Goal: Check status

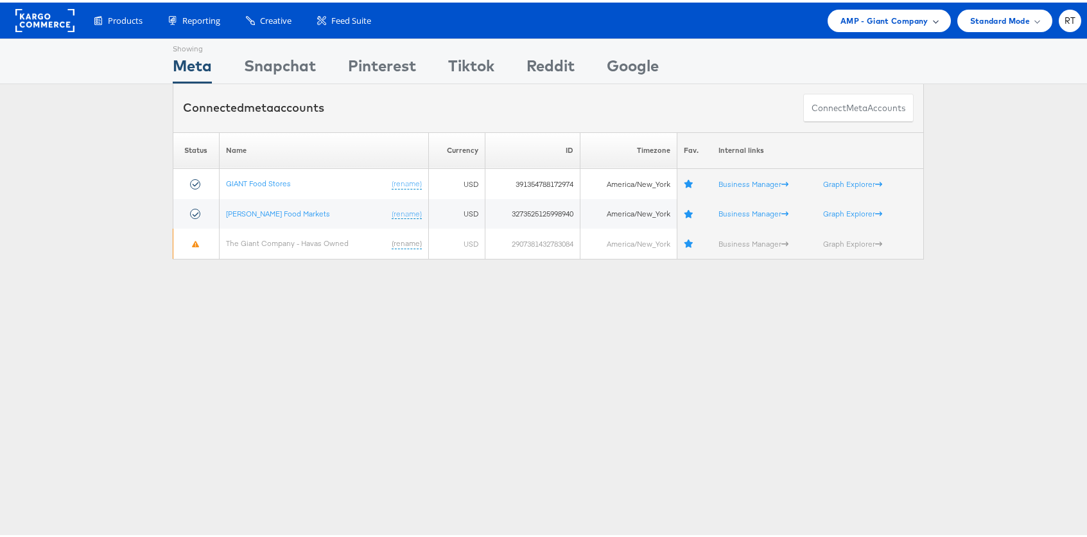
click at [864, 15] on span "AMP - Giant Company" at bounding box center [885, 18] width 88 height 13
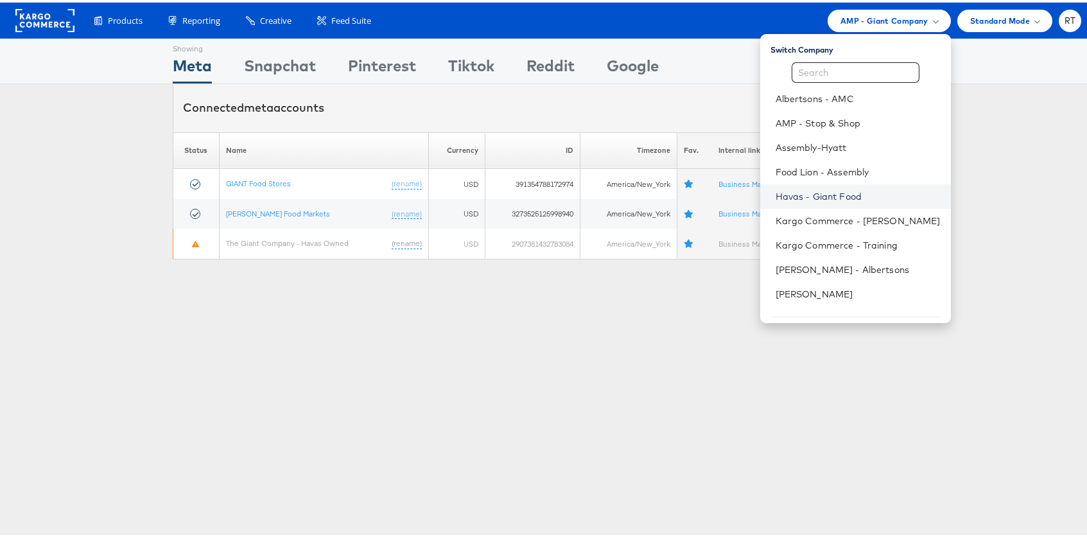
click at [844, 188] on link "Havas - Giant Food" at bounding box center [858, 194] width 165 height 13
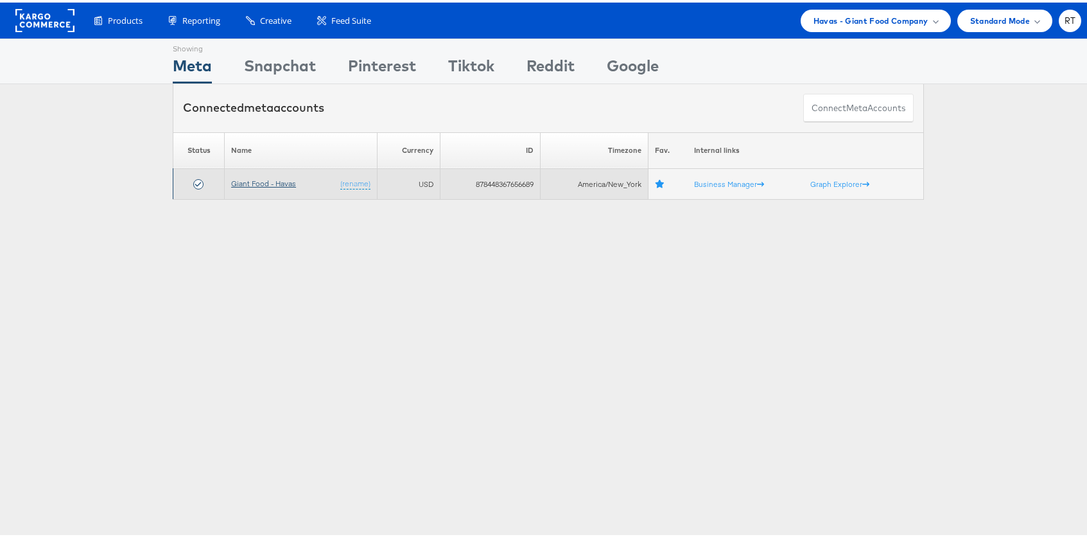
click at [260, 185] on link "Giant Food - Havas" at bounding box center [263, 181] width 65 height 10
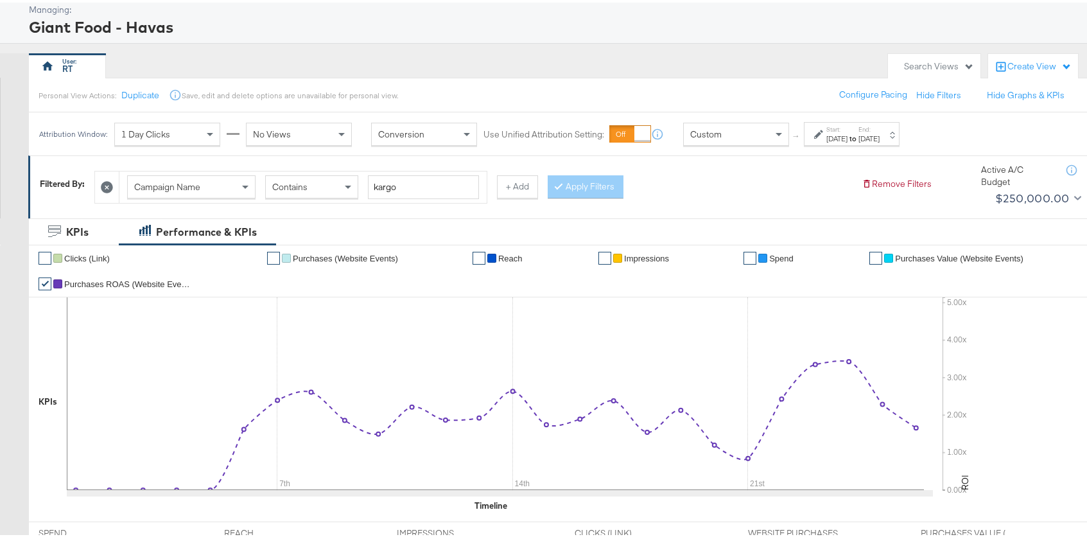
scroll to position [167, 0]
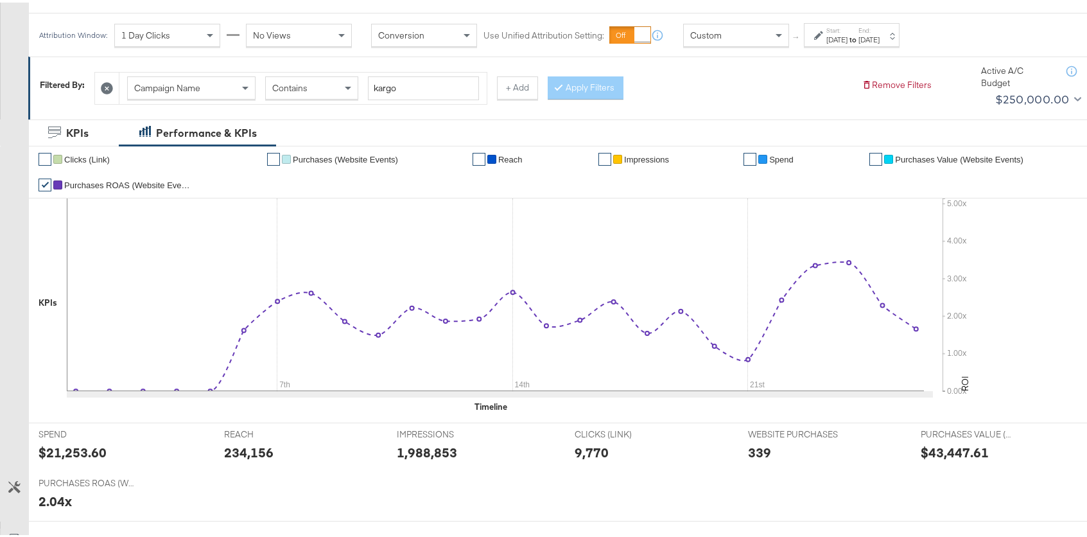
click at [880, 36] on div "[DATE]" at bounding box center [869, 37] width 21 height 10
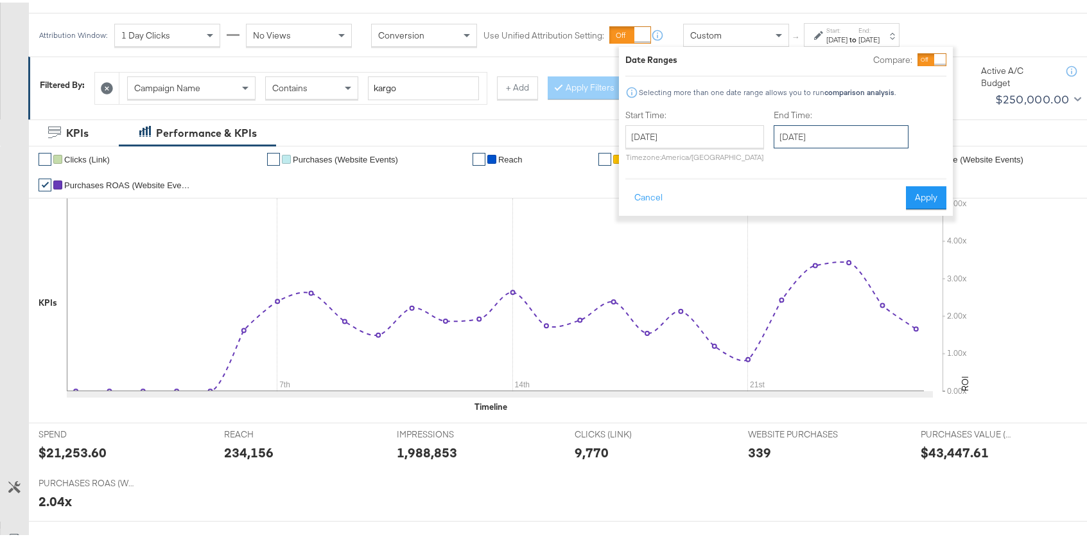
click at [869, 135] on input "[DATE]" at bounding box center [841, 134] width 135 height 23
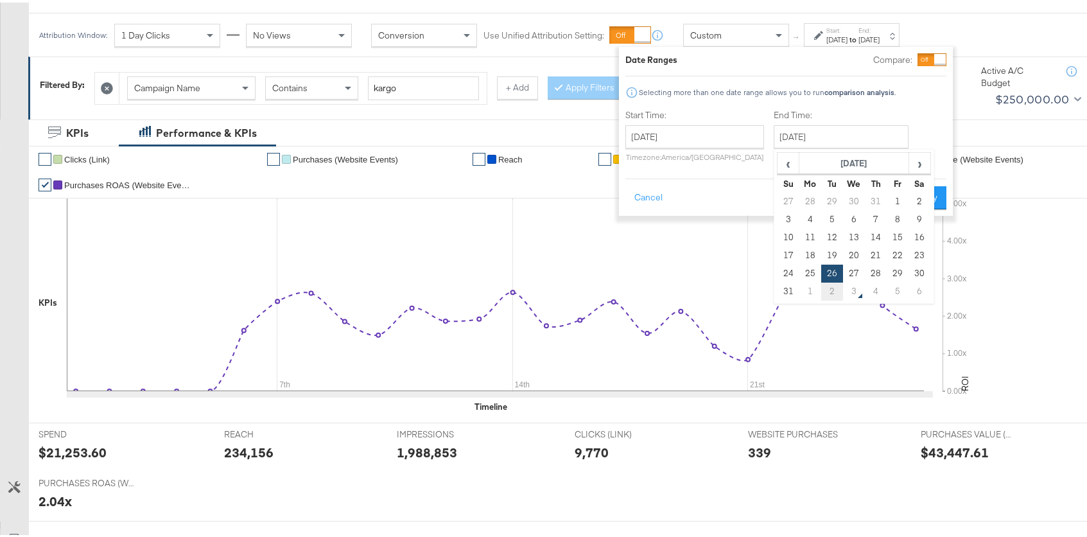
click at [825, 290] on td "2" at bounding box center [833, 289] width 22 height 18
type input "[DATE]"
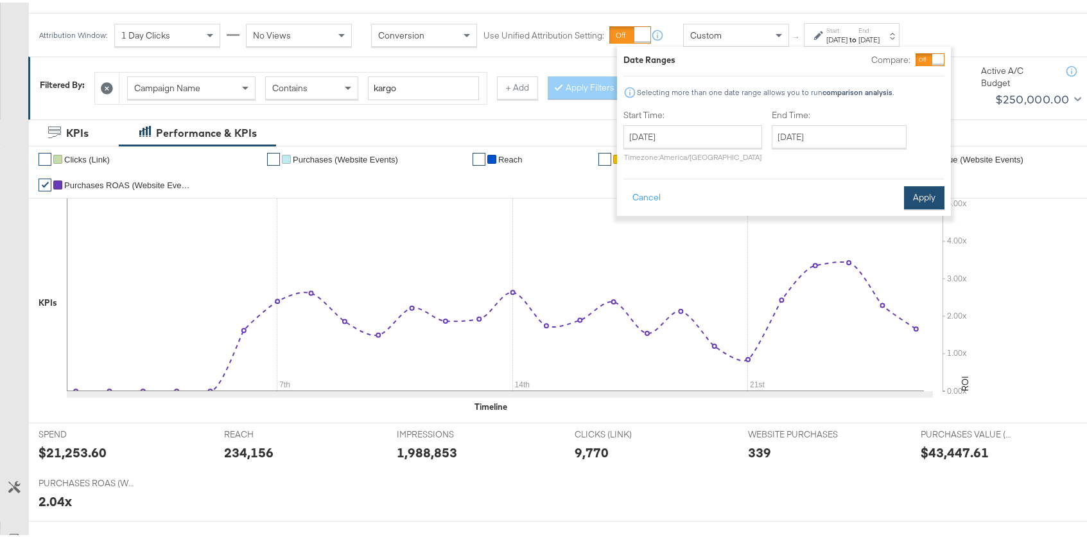
click at [932, 197] on button "Apply" at bounding box center [924, 195] width 40 height 23
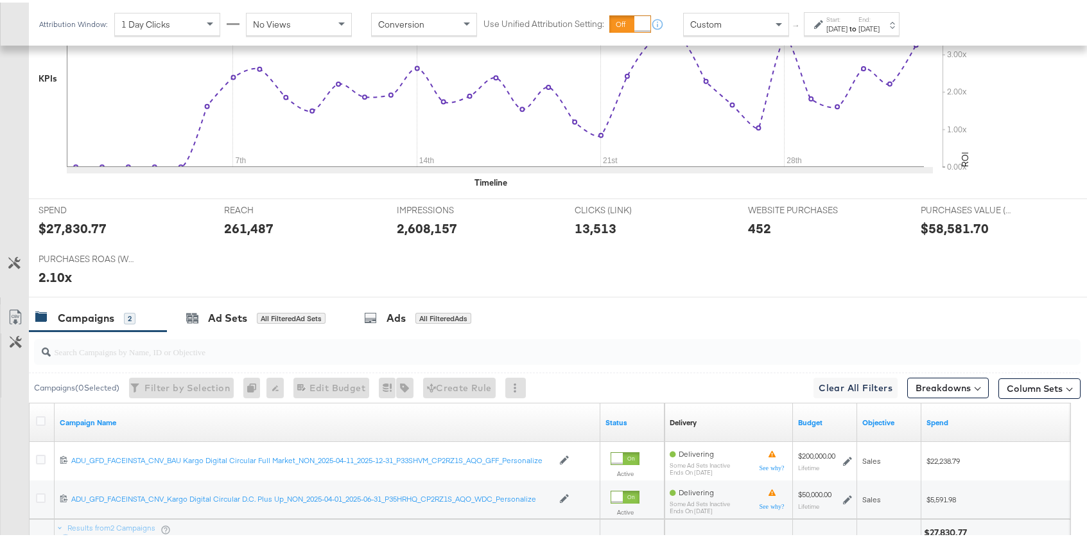
scroll to position [504, 0]
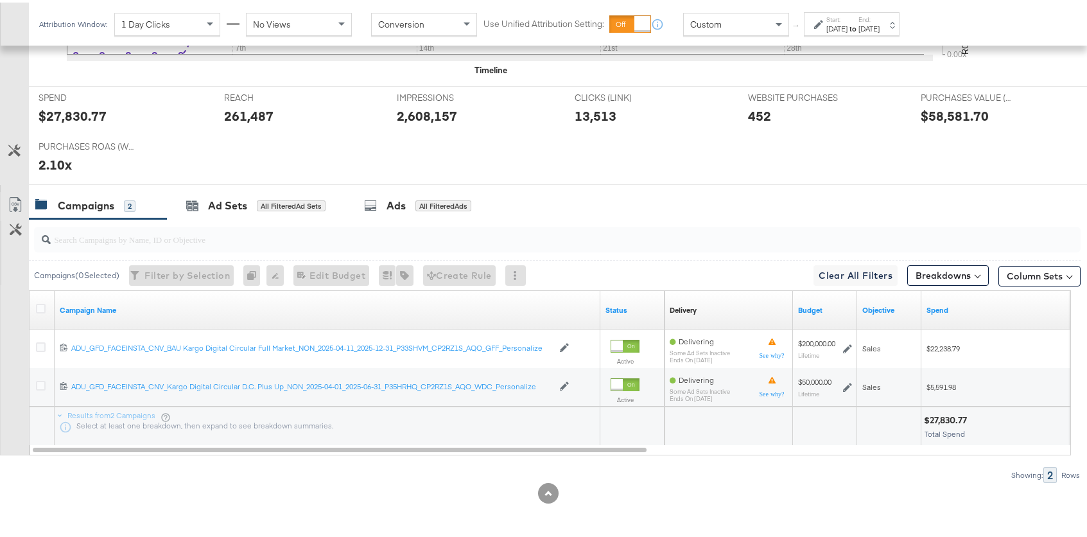
click at [804, 476] on div "Showing: 2 Rows" at bounding box center [540, 472] width 1081 height 16
click at [723, 23] on div "Custom" at bounding box center [736, 22] width 105 height 22
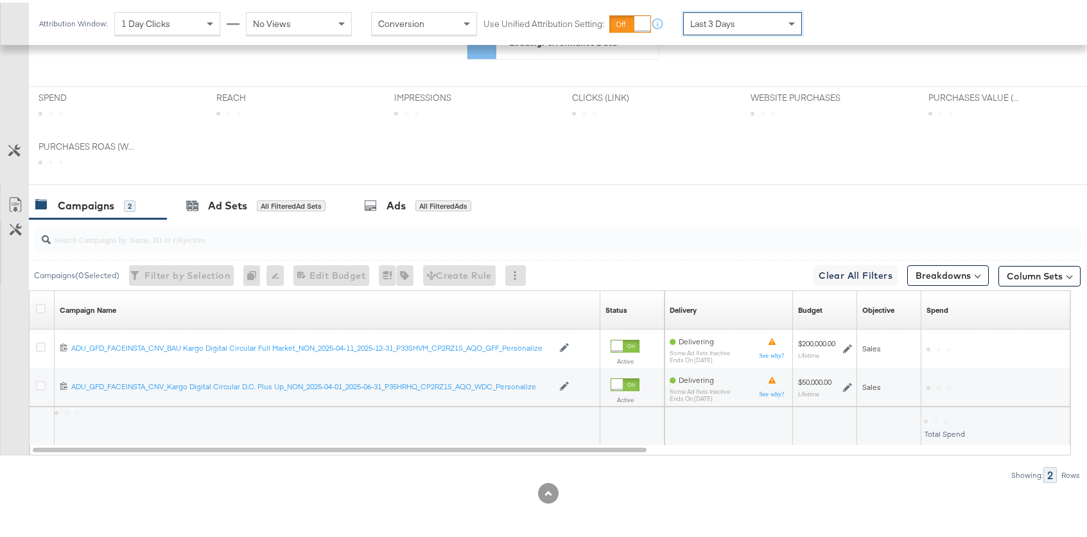
scroll to position [503, 0]
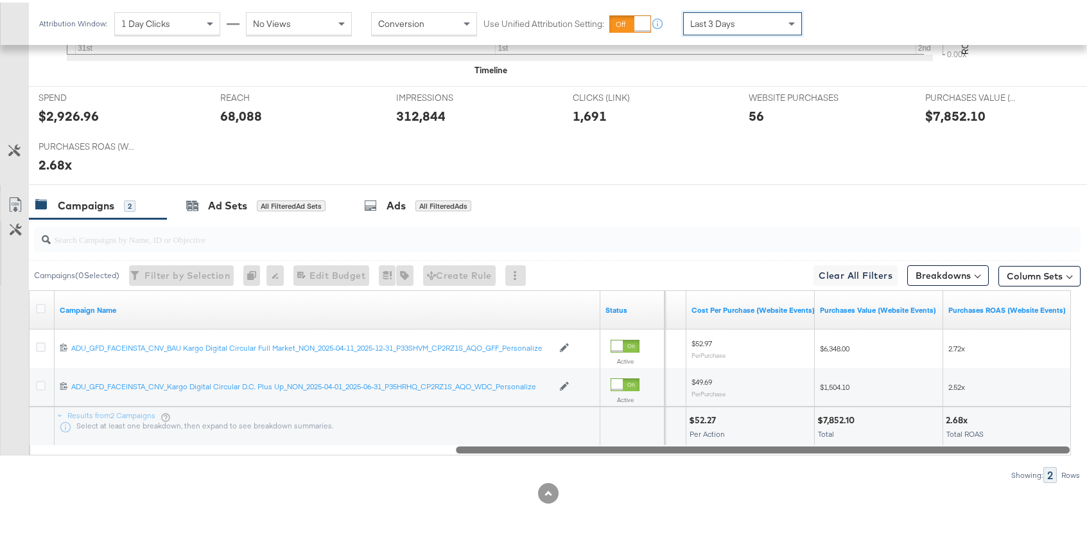
drag, startPoint x: 622, startPoint y: 449, endPoint x: 1025, endPoint y: 434, distance: 403.0
click at [1051, 434] on div "Campaign Name Status Purchases (Website Events) Cost Per Purchase (Website Even…" at bounding box center [550, 370] width 1043 height 165
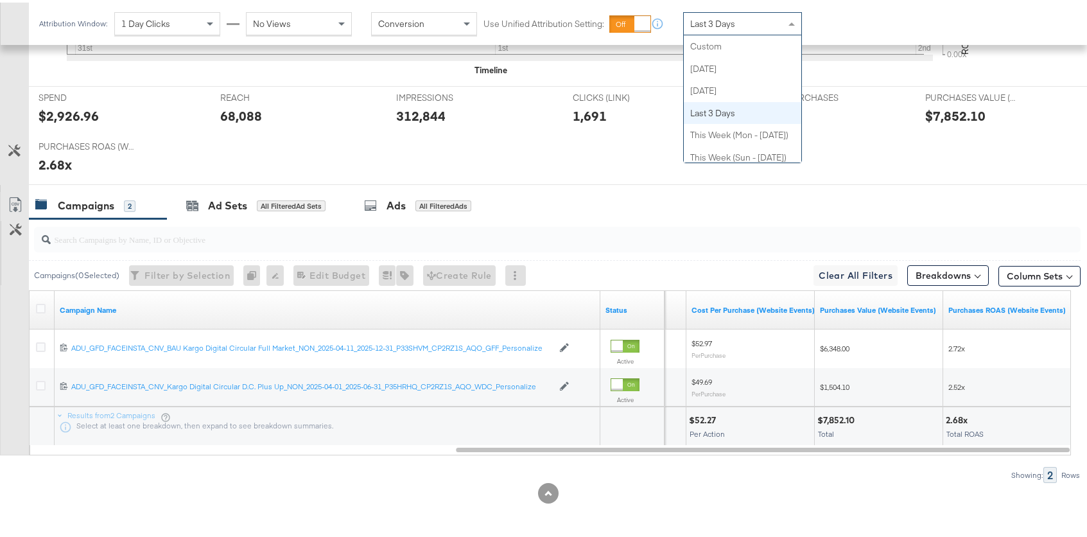
click at [759, 28] on div "Last 3 Days" at bounding box center [743, 21] width 118 height 22
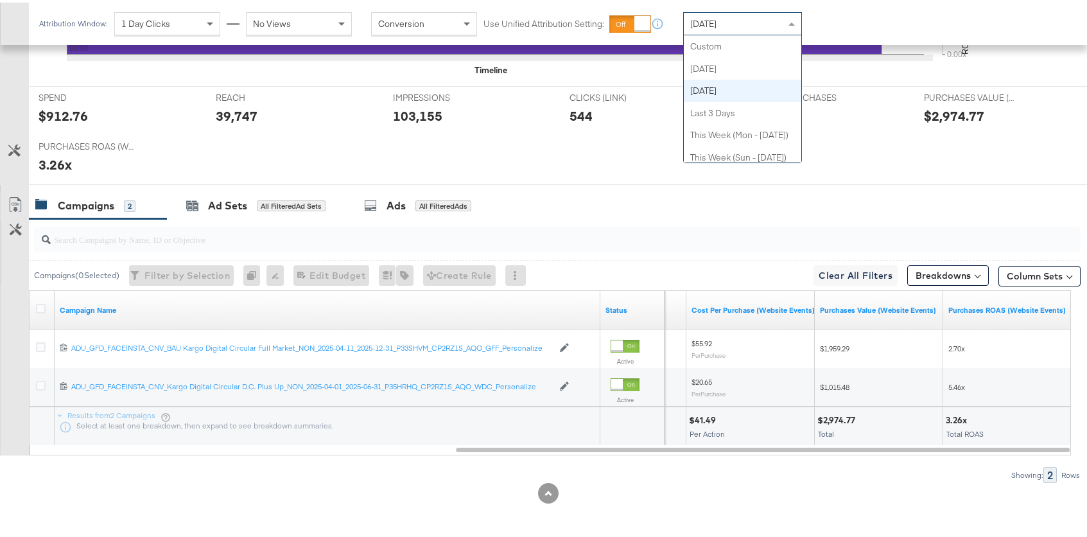
click at [714, 14] on div "[DATE]" at bounding box center [743, 21] width 118 height 22
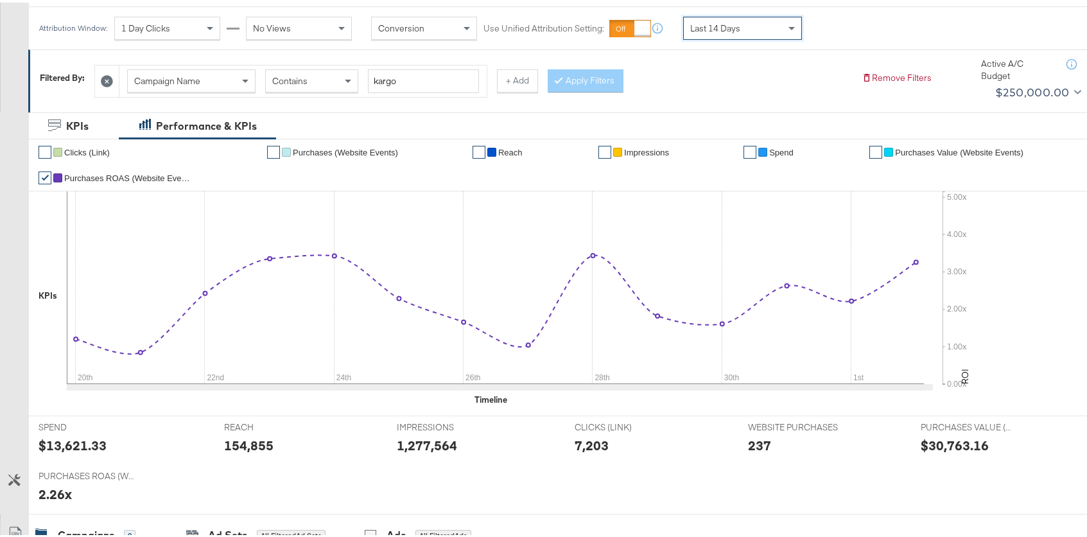
scroll to position [177, 0]
